Goal: Information Seeking & Learning: Learn about a topic

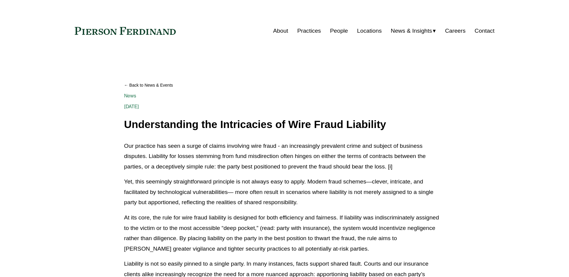
scroll to position [1080, 0]
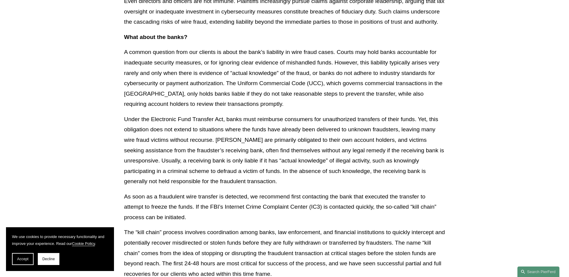
click at [161, 134] on p "Under the Electronic Fund Transfer Act, banks must reimburse consumers for unau…" at bounding box center [284, 150] width 321 height 73
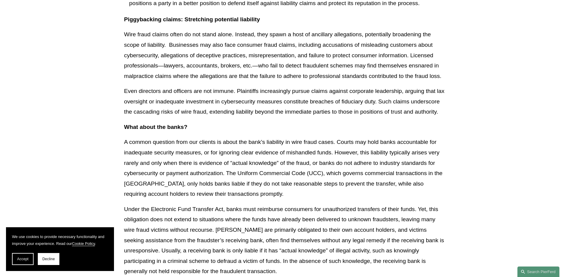
scroll to position [1020, 0]
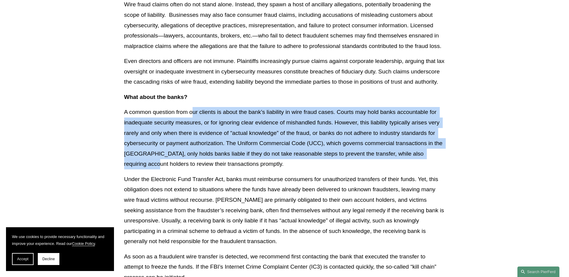
drag, startPoint x: 192, startPoint y: 113, endPoint x: 467, endPoint y: 149, distance: 277.4
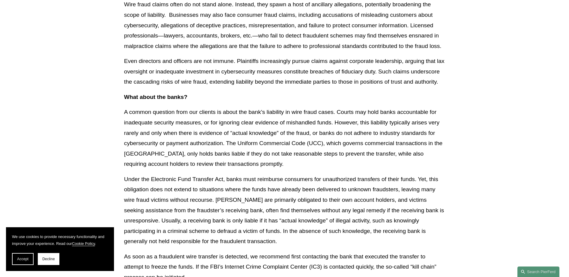
click at [262, 165] on p "A common question from our clients is about the bank’s liability in wire fraud …" at bounding box center [284, 138] width 321 height 62
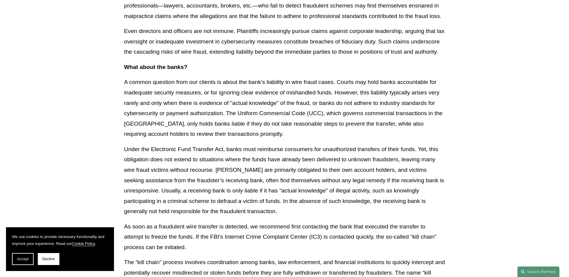
scroll to position [1080, 0]
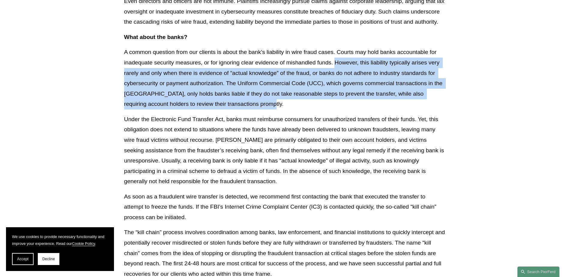
drag, startPoint x: 336, startPoint y: 59, endPoint x: 419, endPoint y: 100, distance: 92.5
click at [419, 100] on p "A common question from our clients is about the bank’s liability in wire fraud …" at bounding box center [284, 78] width 321 height 62
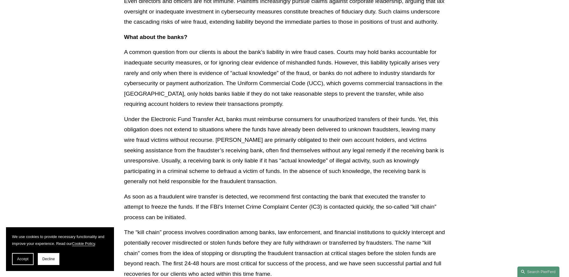
click at [173, 59] on p "A common question from our clients is about the bank’s liability in wire fraud …" at bounding box center [284, 78] width 321 height 62
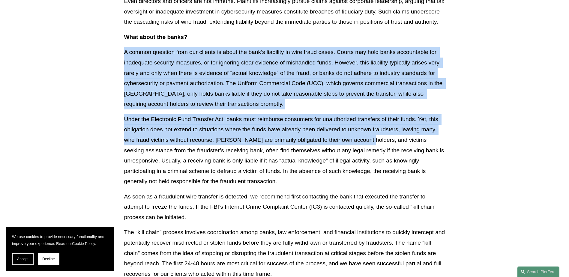
drag, startPoint x: 143, startPoint y: 52, endPoint x: 365, endPoint y: 140, distance: 238.5
click at [319, 67] on p "A common question from our clients is about the bank’s liability in wire fraud …" at bounding box center [284, 78] width 321 height 62
click at [203, 64] on p "A common question from our clients is about the bank’s liability in wire fraud …" at bounding box center [284, 78] width 321 height 62
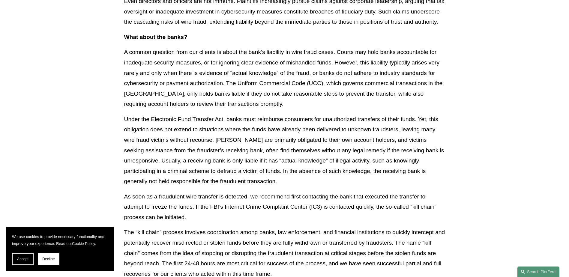
click at [199, 135] on p "Under the Electronic Fund Transfer Act, banks must reimburse consumers for unau…" at bounding box center [284, 150] width 321 height 73
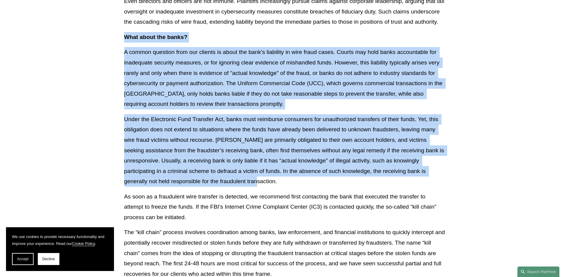
drag, startPoint x: 119, startPoint y: 35, endPoint x: 318, endPoint y: 180, distance: 246.5
drag, startPoint x: 318, startPoint y: 180, endPoint x: 187, endPoint y: 174, distance: 130.5
copy div "Lore ipsum dol sitam? C adipis elitsedd eius tem incidid ut labor etd magn’a en…"
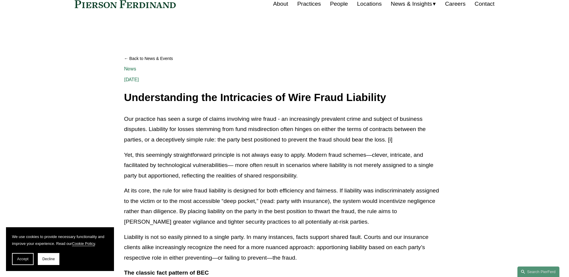
scroll to position [60, 0]
